Goal: Contribute content: Add original content to the website for others to see

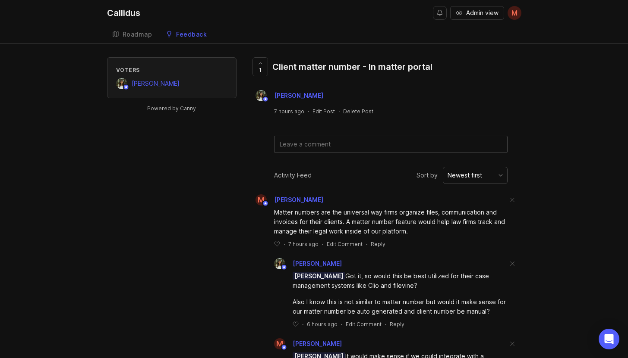
click at [122, 10] on div "Callidus" at bounding box center [123, 13] width 33 height 9
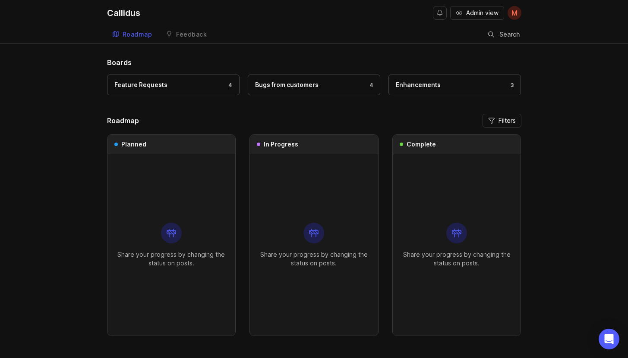
click at [194, 85] on div "Feature Requests 4" at bounding box center [173, 84] width 118 height 9
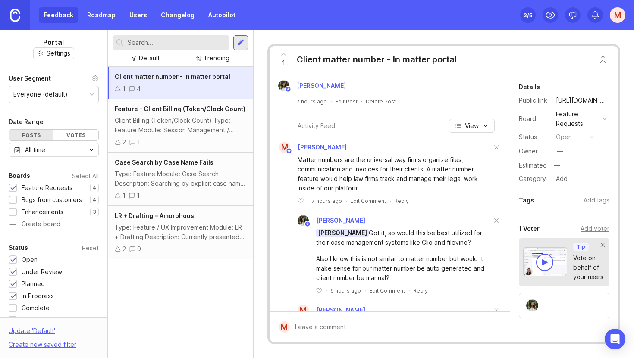
click at [53, 13] on div "Feedback Roadmap Users Changelog Autopilot" at bounding box center [140, 15] width 202 height 16
click at [287, 54] on icon at bounding box center [284, 55] width 10 height 10
click at [286, 57] on icon at bounding box center [284, 55] width 10 height 10
click at [169, 15] on link "Changelog" at bounding box center [178, 15] width 44 height 16
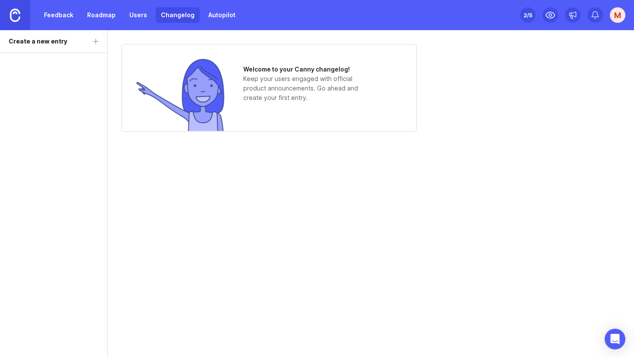
click at [83, 14] on link "Roadmap" at bounding box center [101, 15] width 39 height 16
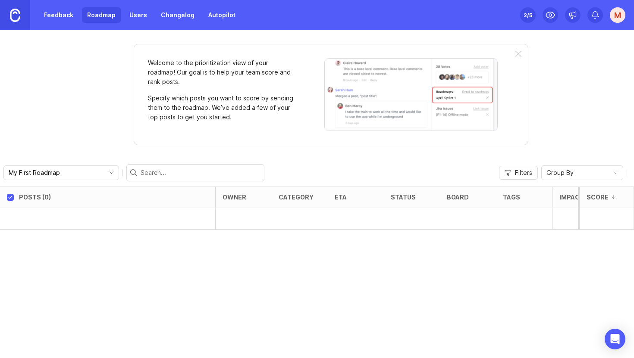
click at [48, 16] on link "Feedback" at bounding box center [59, 15] width 40 height 16
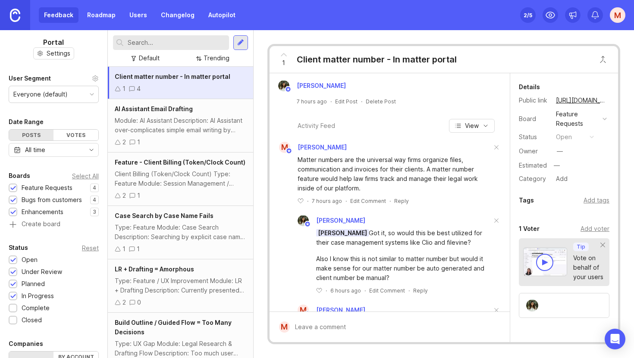
click at [171, 40] on input "text" at bounding box center [177, 42] width 98 height 9
type input "document management system"
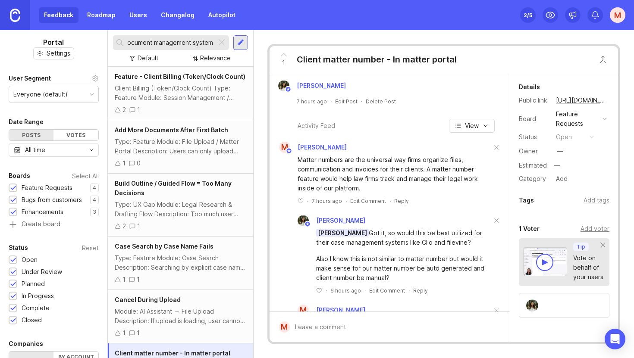
click at [226, 45] on div at bounding box center [222, 42] width 10 height 11
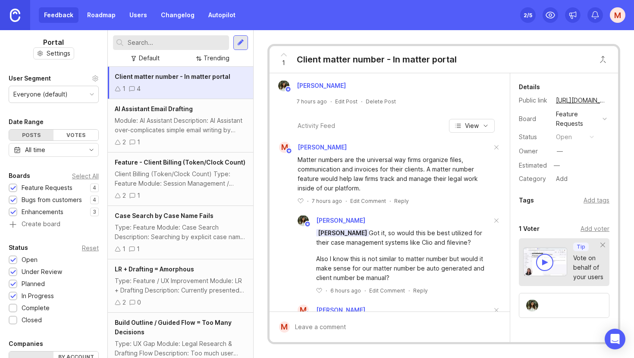
click at [236, 42] on div at bounding box center [240, 42] width 15 height 15
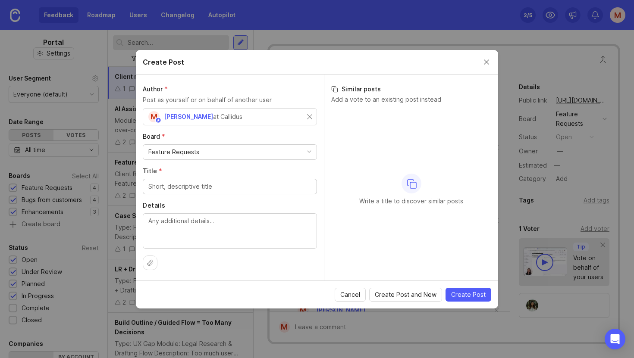
click at [354, 295] on span "Cancel" at bounding box center [350, 295] width 20 height 9
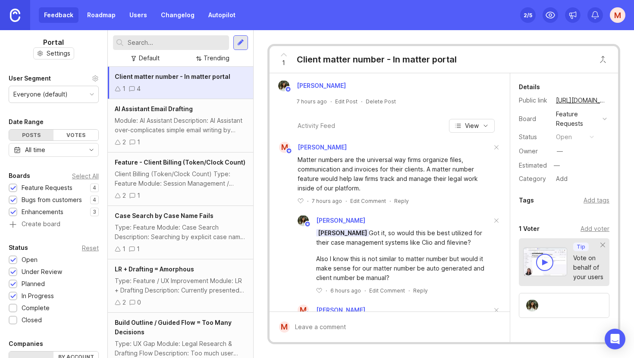
click at [178, 187] on div "Client Billing (Token/Clock Count) Type: Feature Module: Session Management / B…" at bounding box center [181, 179] width 132 height 19
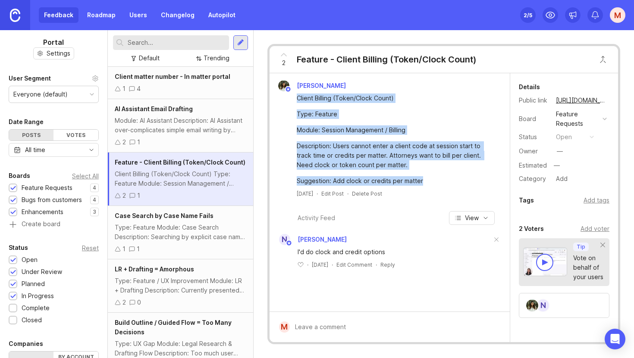
drag, startPoint x: 433, startPoint y: 186, endPoint x: 295, endPoint y: 100, distance: 162.5
click at [295, 100] on div "[PERSON_NAME] Client Billing (Token/Clock Count) Type: Feature Module: Session …" at bounding box center [389, 138] width 233 height 117
copy div "Client Billing (Token/Clock Count) Type: Feature Module: Session Management / B…"
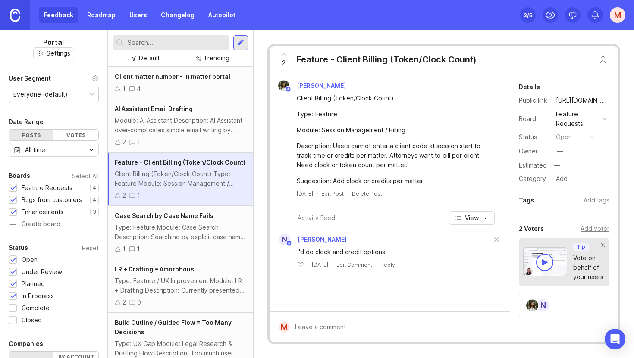
click at [239, 47] on div at bounding box center [240, 42] width 15 height 15
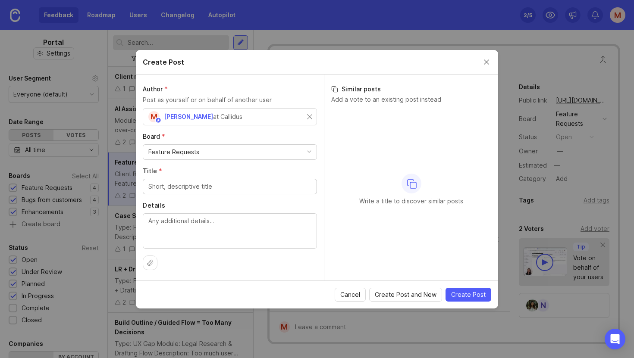
click at [259, 226] on textarea "Details" at bounding box center [229, 231] width 163 height 28
paste textarea "Client Billing (Token/Clock Count) Type: Feature Module: Session Management / B…"
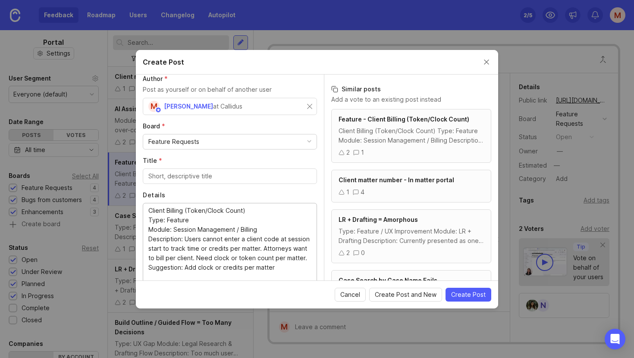
type textarea "Client Billing (Token/Clock Count) Type: Feature Module: Session Management / B…"
click at [203, 141] on div "Feature Requests" at bounding box center [229, 142] width 173 height 15
drag, startPoint x: 203, startPoint y: 160, endPoint x: 203, endPoint y: 181, distance: 21.1
click at [203, 181] on div "Feature Requests Bugs from customers Enhancements" at bounding box center [226, 175] width 167 height 48
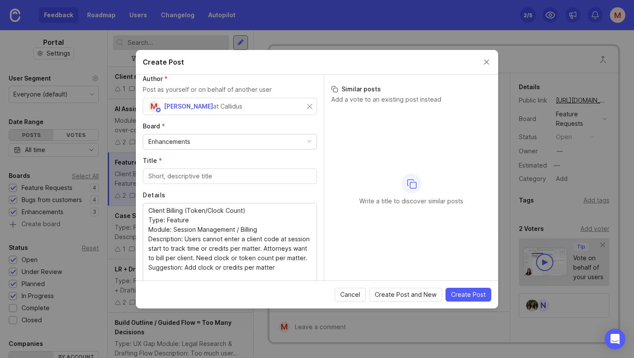
click at [196, 183] on div at bounding box center [230, 177] width 174 height 16
click at [198, 178] on input "Title *" at bounding box center [229, 176] width 163 height 9
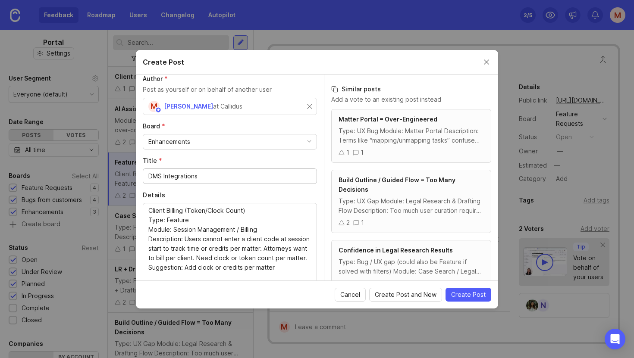
type input "DMS Integrations"
drag, startPoint x: 257, startPoint y: 209, endPoint x: 161, endPoint y: 201, distance: 96.0
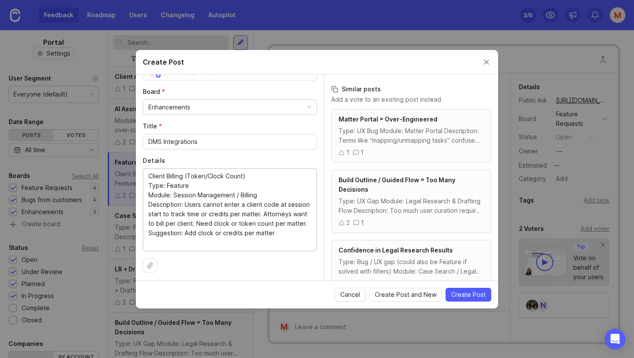
scroll to position [47, 0]
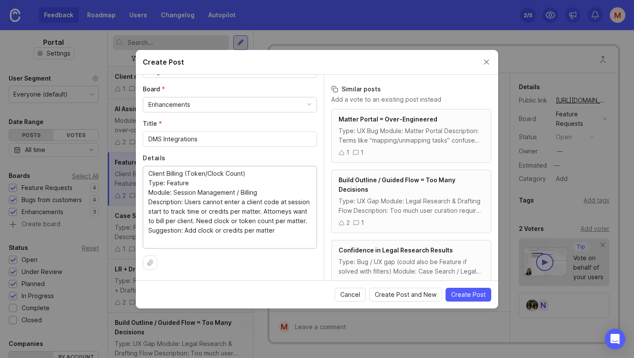
click at [228, 225] on textarea "Client Billing (Token/Clock Count) Type: Feature Module: Session Management / B…" at bounding box center [229, 207] width 163 height 76
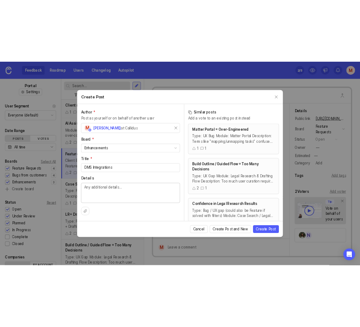
scroll to position [0, 0]
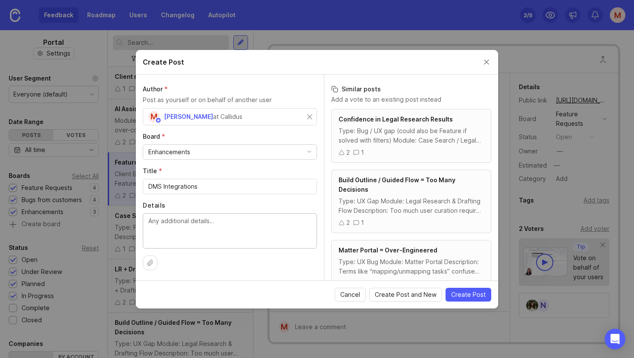
click at [218, 232] on textarea "Details" at bounding box center [229, 231] width 163 height 28
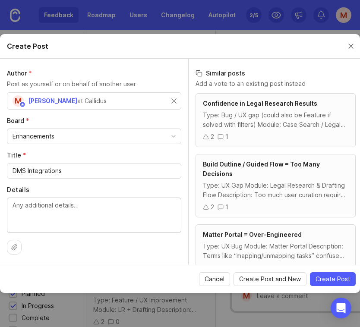
click at [73, 167] on input "DMS Integrations" at bounding box center [94, 170] width 163 height 9
type input "DMS Integration"
click at [64, 212] on textarea "Details" at bounding box center [94, 215] width 163 height 28
type textarea "C"
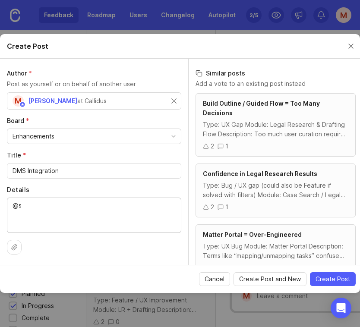
type textarea "@"
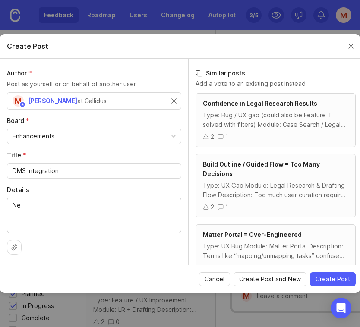
type textarea "N"
type textarea "A"
type textarea "C"
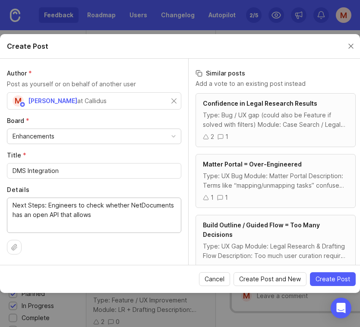
click at [47, 204] on textarea "Next Steps: Engineers to check whether NetDocuments has an open API that allows" at bounding box center [94, 215] width 163 height 28
click at [48, 203] on textarea "Next Steps: Engineers to check whether NetDocuments has an open API that allows" at bounding box center [94, 215] width 163 height 28
drag, startPoint x: 48, startPoint y: 203, endPoint x: 14, endPoint y: 199, distance: 33.8
click at [14, 201] on textarea "Next Steps: Engineers to check whether NetDocuments has an open API that allows" at bounding box center [94, 215] width 163 height 28
click at [134, 214] on textarea "Next Steps: Engineers to check whether NetDocuments has an open API that allows" at bounding box center [94, 215] width 163 height 28
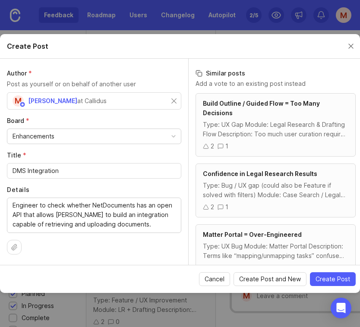
click at [11, 201] on div "Engineer to check whether NetDocuments has an open API that allows [PERSON_NAME…" at bounding box center [94, 215] width 174 height 35
click at [59, 169] on input "DMS Integration" at bounding box center [94, 170] width 163 height 9
click at [10, 201] on div "Engineer to check whether NetDocuments has an open API that allows [PERSON_NAME…" at bounding box center [94, 215] width 174 height 35
click at [14, 205] on textarea "Engineer to check whether NetDocuments has an open API that allows [PERSON_NAME…" at bounding box center [94, 215] width 163 height 28
click at [167, 222] on textarea "WhatEngineer to check whether NetDocuments has an open API that allows [PERSON_…" at bounding box center [94, 215] width 163 height 28
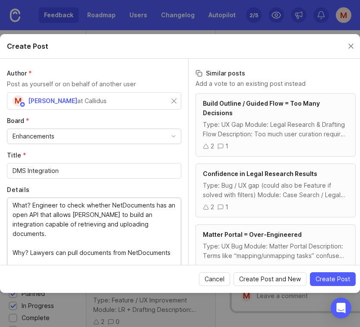
click at [155, 204] on textarea "What? Engineer to check whether NetDocuments has an open API that allows [PERSO…" at bounding box center [94, 234] width 163 height 66
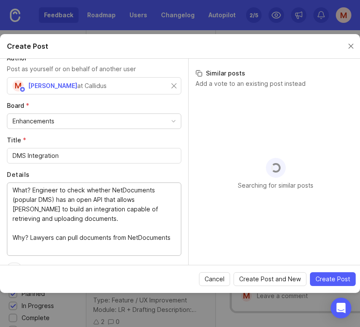
scroll to position [16, 0]
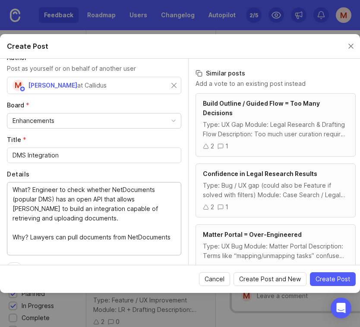
click at [102, 248] on div "What? Engineer to check whether NetDocuments (popular DMS) has an open API that…" at bounding box center [94, 218] width 174 height 73
click at [100, 245] on textarea "What? Engineer to check whether NetDocuments (popular DMS) has an open API that…" at bounding box center [94, 218] width 163 height 66
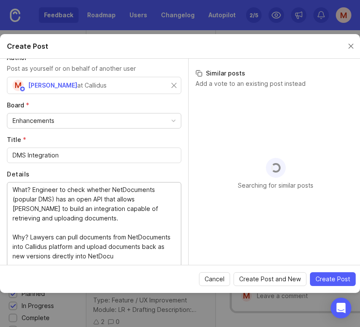
scroll to position [20, 0]
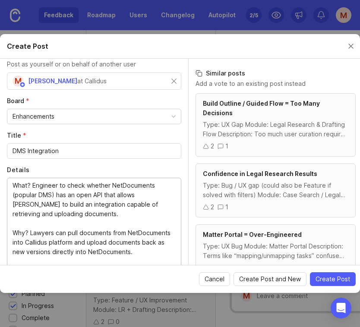
click at [68, 232] on textarea "What? Engineer to check whether NetDocuments (popular DMS) has an open API that…" at bounding box center [94, 223] width 163 height 85
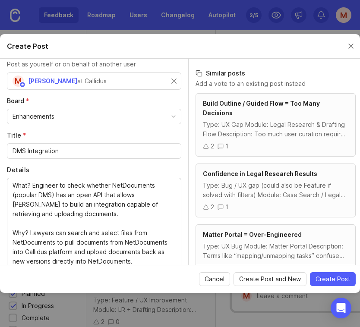
drag, startPoint x: 76, startPoint y: 240, endPoint x: 165, endPoint y: 239, distance: 89.3
click at [165, 239] on textarea "What? Engineer to check whether NetDocuments (popular DMS) has an open API that…" at bounding box center [94, 228] width 163 height 95
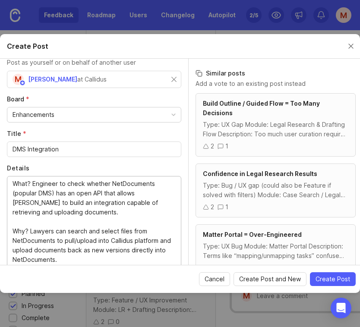
scroll to position [22, 0]
click at [26, 247] on textarea "What? Engineer to check whether NetDocuments (popular DMS) has an open API that…" at bounding box center [94, 221] width 163 height 85
click at [51, 248] on textarea "What? Engineer to check whether NetDocuments (popular DMS) has an open API that…" at bounding box center [94, 221] width 163 height 85
click at [92, 248] on textarea "What? Engineer to check whether NetDocuments (popular DMS) has an open API that…" at bounding box center [94, 221] width 163 height 85
drag, startPoint x: 94, startPoint y: 246, endPoint x: 48, endPoint y: 245, distance: 46.6
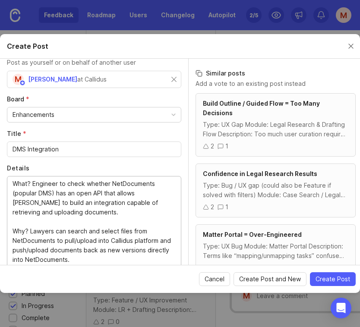
click at [49, 245] on textarea "What? Engineer to check whether NetDocuments (popular DMS) has an open API that…" at bounding box center [94, 221] width 163 height 85
click at [40, 248] on textarea "What? Engineer to check whether NetDocuments (popular DMS) has an open API that…" at bounding box center [94, 221] width 163 height 85
click at [41, 246] on textarea "What? Engineer to check whether NetDocuments (popular DMS) has an open API that…" at bounding box center [94, 221] width 163 height 85
drag, startPoint x: 43, startPoint y: 247, endPoint x: 64, endPoint y: 247, distance: 21.6
click at [64, 247] on textarea "What? Engineer to check whether NetDocuments (popular DMS) has an open API that…" at bounding box center [94, 221] width 163 height 85
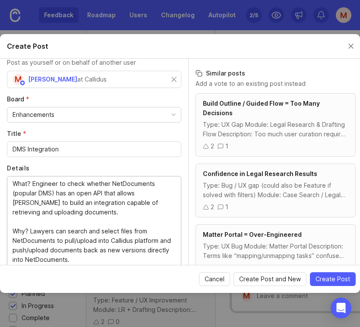
click at [96, 248] on textarea "What? Engineer to check whether NetDocuments (popular DMS) has an open API that…" at bounding box center [94, 221] width 163 height 85
drag, startPoint x: 111, startPoint y: 247, endPoint x: 42, endPoint y: 248, distance: 69.0
click at [42, 248] on textarea "What? Engineer to check whether NetDocuments (popular DMS) has an open API that…" at bounding box center [94, 221] width 163 height 85
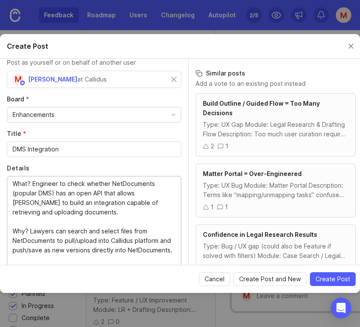
drag, startPoint x: 78, startPoint y: 224, endPoint x: 196, endPoint y: 257, distance: 122.2
click at [78, 224] on textarea "What? Engineer to check whether NetDocuments (popular DMS) has an open API that…" at bounding box center [94, 221] width 163 height 85
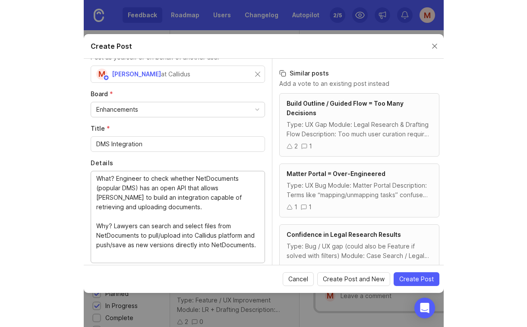
scroll to position [27, 0]
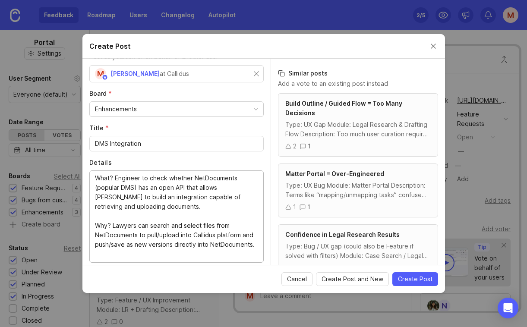
click at [118, 207] on textarea "What? Engineer to check whether NetDocuments (popular DMS) has an open API that…" at bounding box center [176, 215] width 163 height 85
drag, startPoint x: 114, startPoint y: 177, endPoint x: 77, endPoint y: 179, distance: 37.2
click at [77, 179] on div "Create Post Author * Post as yourself or on behalf of another user M [PERSON_NA…" at bounding box center [263, 163] width 527 height 327
click at [141, 212] on textarea "What? Engineer to check whether NetDocuments (popular DMS) has an open API that…" at bounding box center [176, 215] width 163 height 85
drag, startPoint x: 112, startPoint y: 225, endPoint x: 90, endPoint y: 223, distance: 22.1
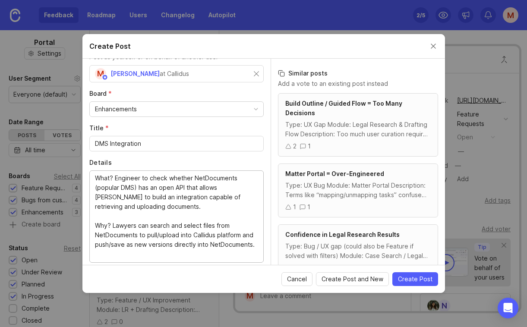
click at [90, 223] on div "What? Engineer to check whether NetDocuments (popular DMS) has an open API that…" at bounding box center [176, 216] width 174 height 92
drag, startPoint x: 115, startPoint y: 179, endPoint x: 89, endPoint y: 178, distance: 25.9
click at [89, 178] on div "What? Engineer to check whether NetDocuments (popular DMS) has an open API that…" at bounding box center [176, 216] width 174 height 92
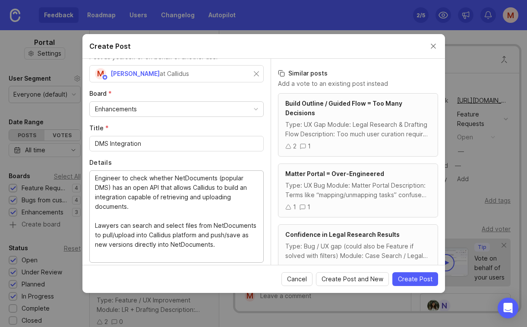
click at [174, 256] on textarea "Engineer to check whether NetDocuments (popular DMS) has an open API that allow…" at bounding box center [176, 215] width 163 height 85
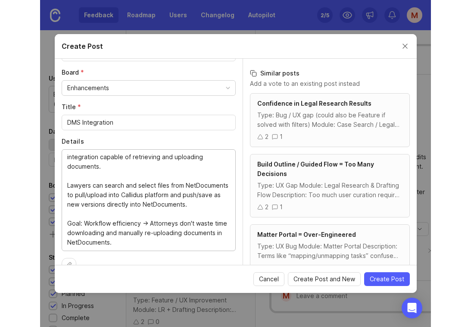
scroll to position [50, 0]
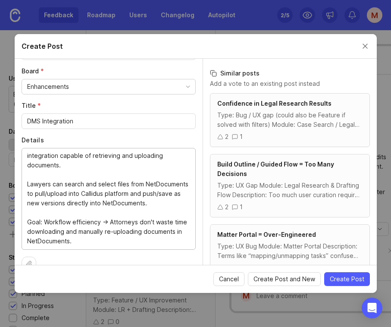
type textarea "Engineer to check whether NetDocuments (popular DMS) has an open API that allow…"
click at [343, 281] on span "Create Post" at bounding box center [347, 279] width 35 height 9
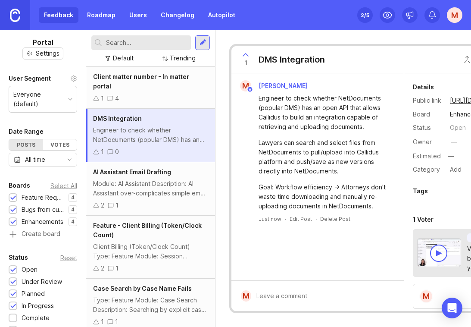
click at [209, 48] on div at bounding box center [202, 42] width 15 height 15
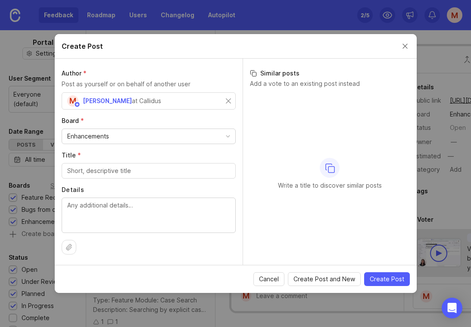
click at [148, 140] on div "Enhancements" at bounding box center [148, 136] width 173 height 15
click at [128, 171] on input "Title *" at bounding box center [148, 170] width 163 height 9
type input "o"
type input "Oral Arguments -> Brief Analyzer"
type textarea "c"
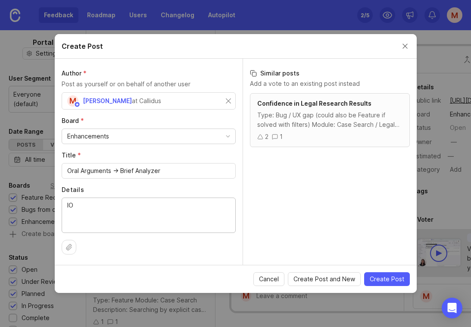
type textarea "l"
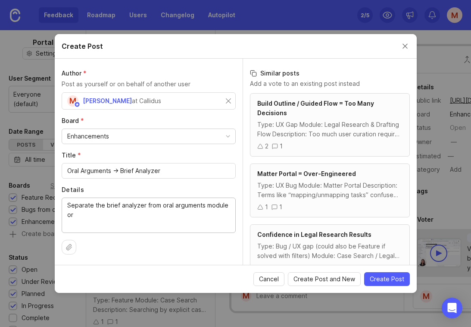
click at [195, 233] on div "Author * Post as yourself or on behalf of another user M [PERSON_NAME] at Calli…" at bounding box center [149, 162] width 188 height 206
click at [104, 217] on textarea "Separate the brief analyzer from oral arguments module or" at bounding box center [148, 215] width 163 height 28
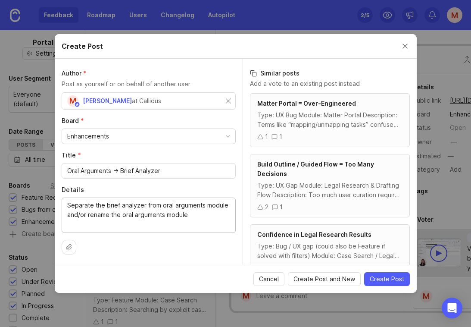
type textarea "Separate the brief analyzer from oral arguments module and/or rename the oral a…"
click at [372, 280] on span "Create Post" at bounding box center [387, 279] width 35 height 9
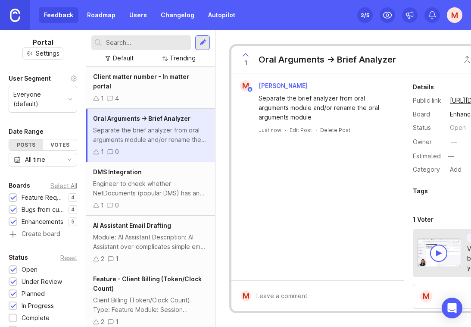
click at [12, 18] on img at bounding box center [15, 15] width 10 height 13
